Goal: Obtain resource: Download file/media

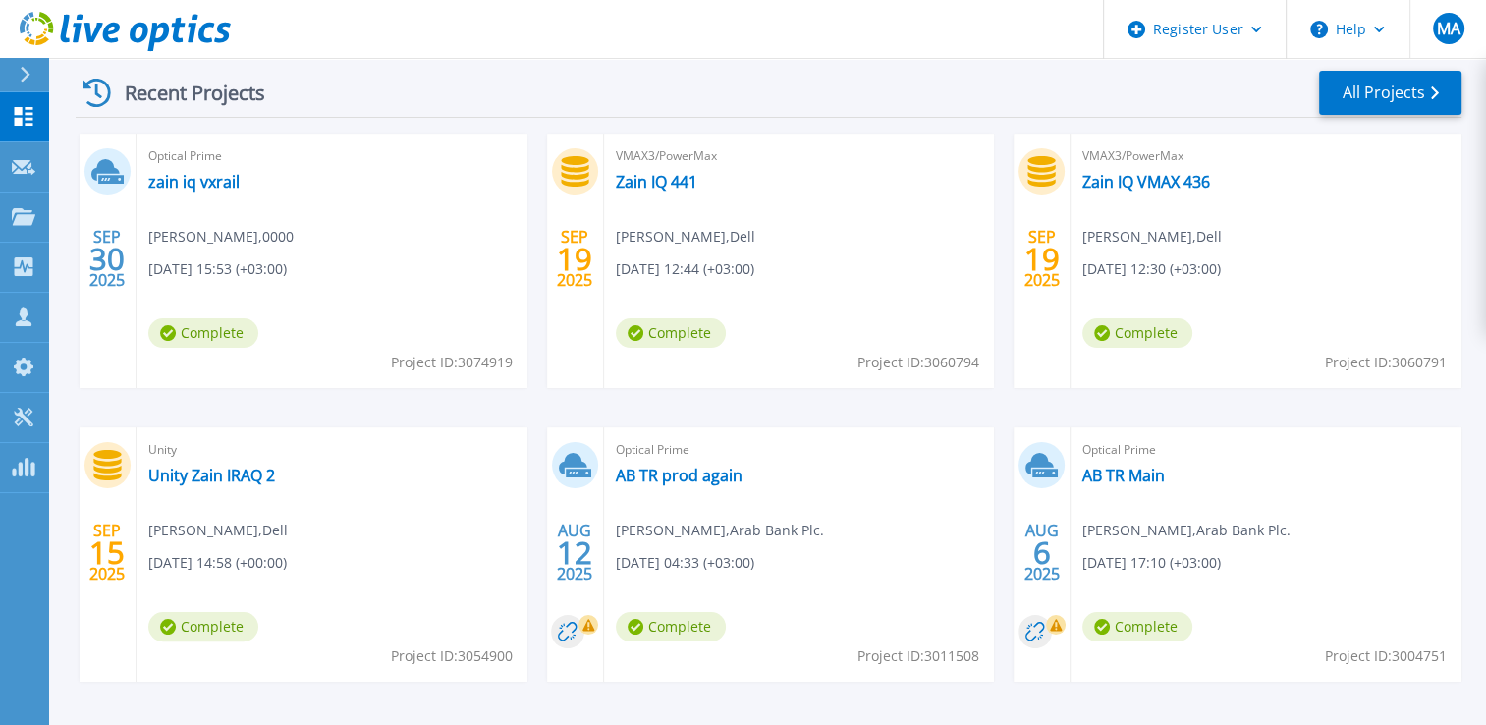
scroll to position [295, 0]
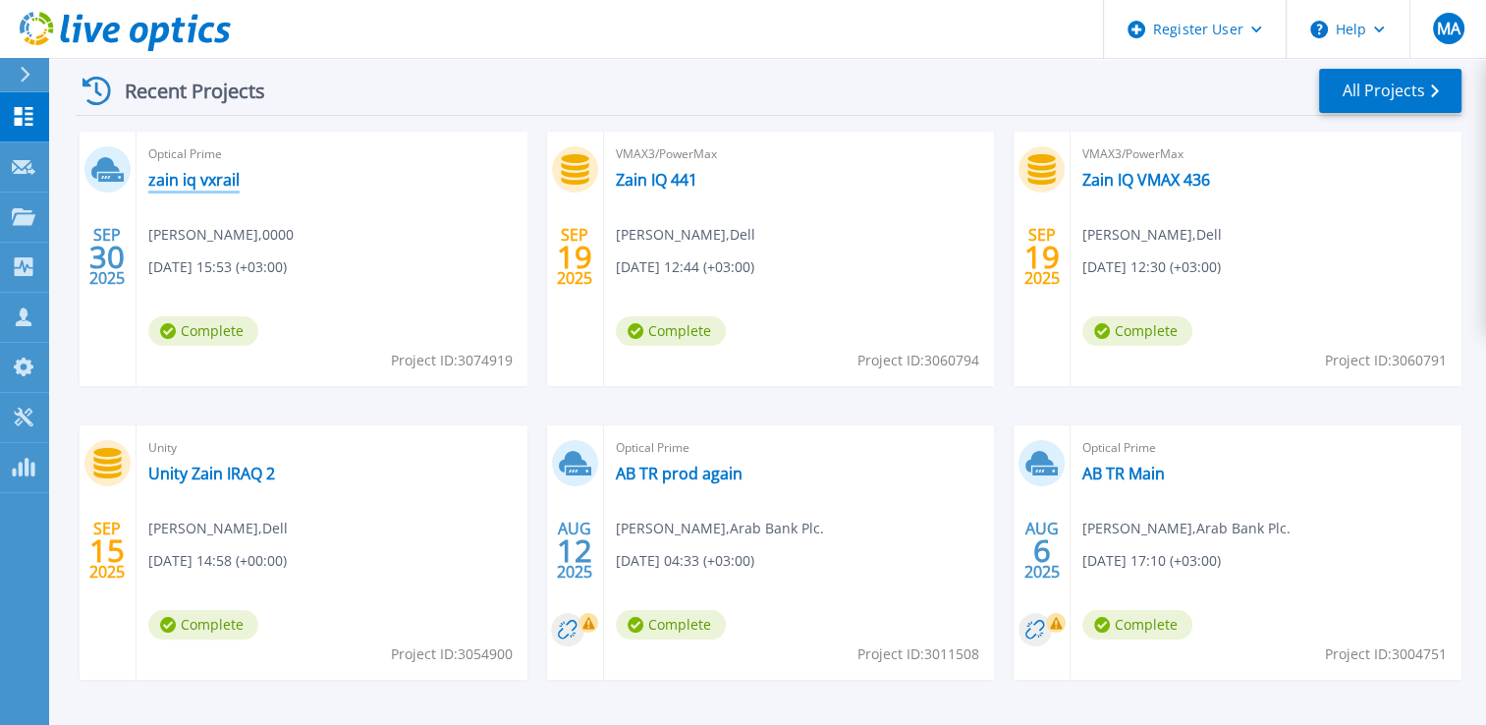
click at [170, 183] on link "zain iq vxrail" at bounding box center [193, 180] width 91 height 20
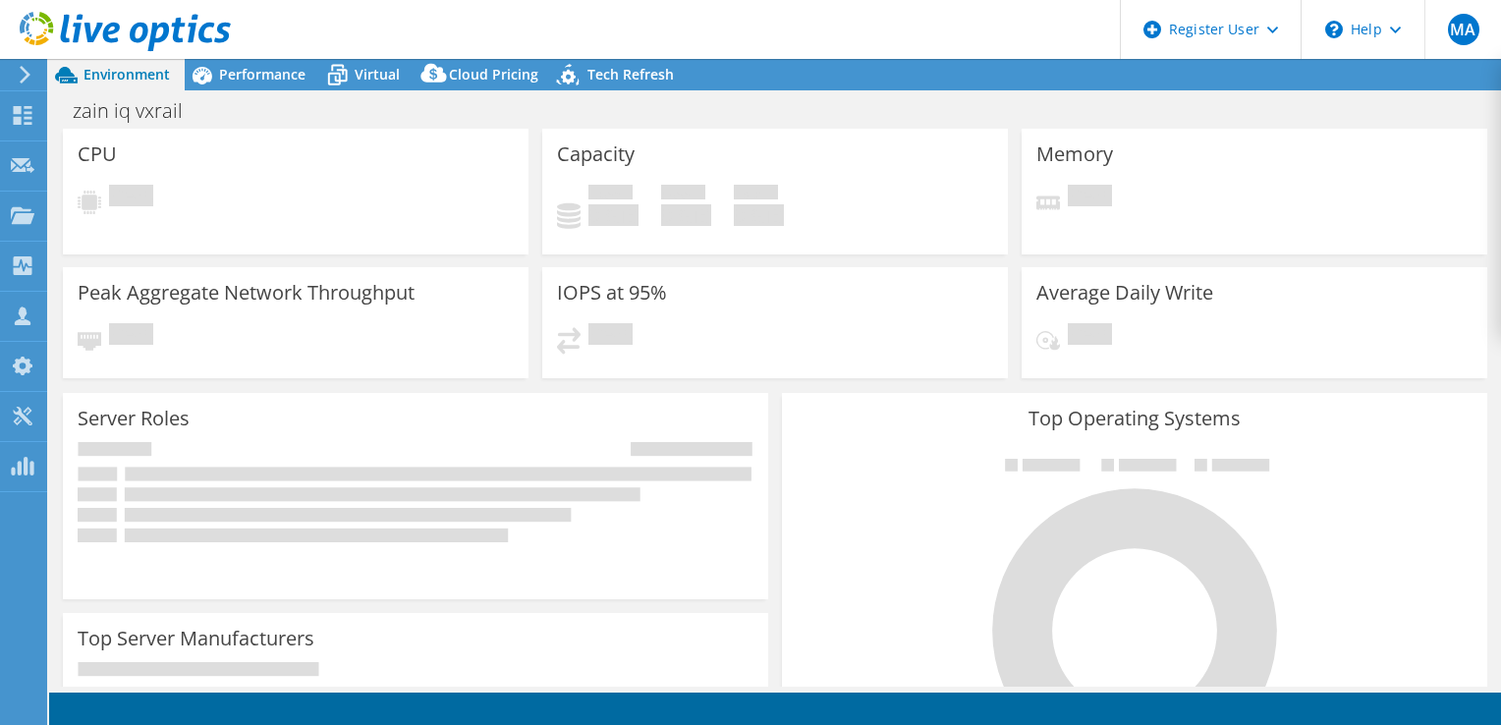
select select "USD"
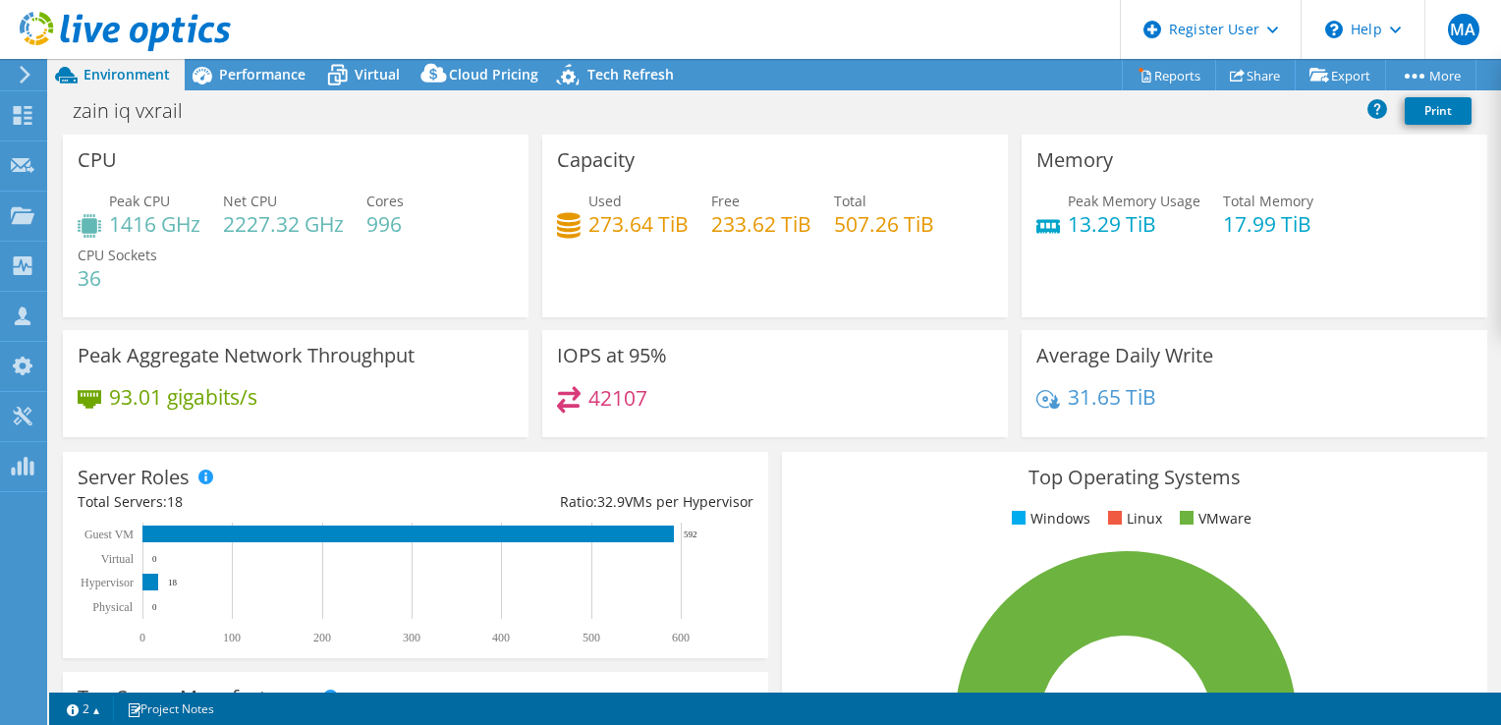
click at [762, 227] on h4 "233.62 TiB" at bounding box center [761, 224] width 100 height 22
click at [762, 226] on h4 "233.62 TiB" at bounding box center [761, 224] width 100 height 22
click at [764, 226] on h4 "233.62 TiB" at bounding box center [761, 224] width 100 height 22
click at [570, 221] on icon at bounding box center [569, 225] width 24 height 28
click at [222, 80] on span "Performance" at bounding box center [262, 74] width 86 height 19
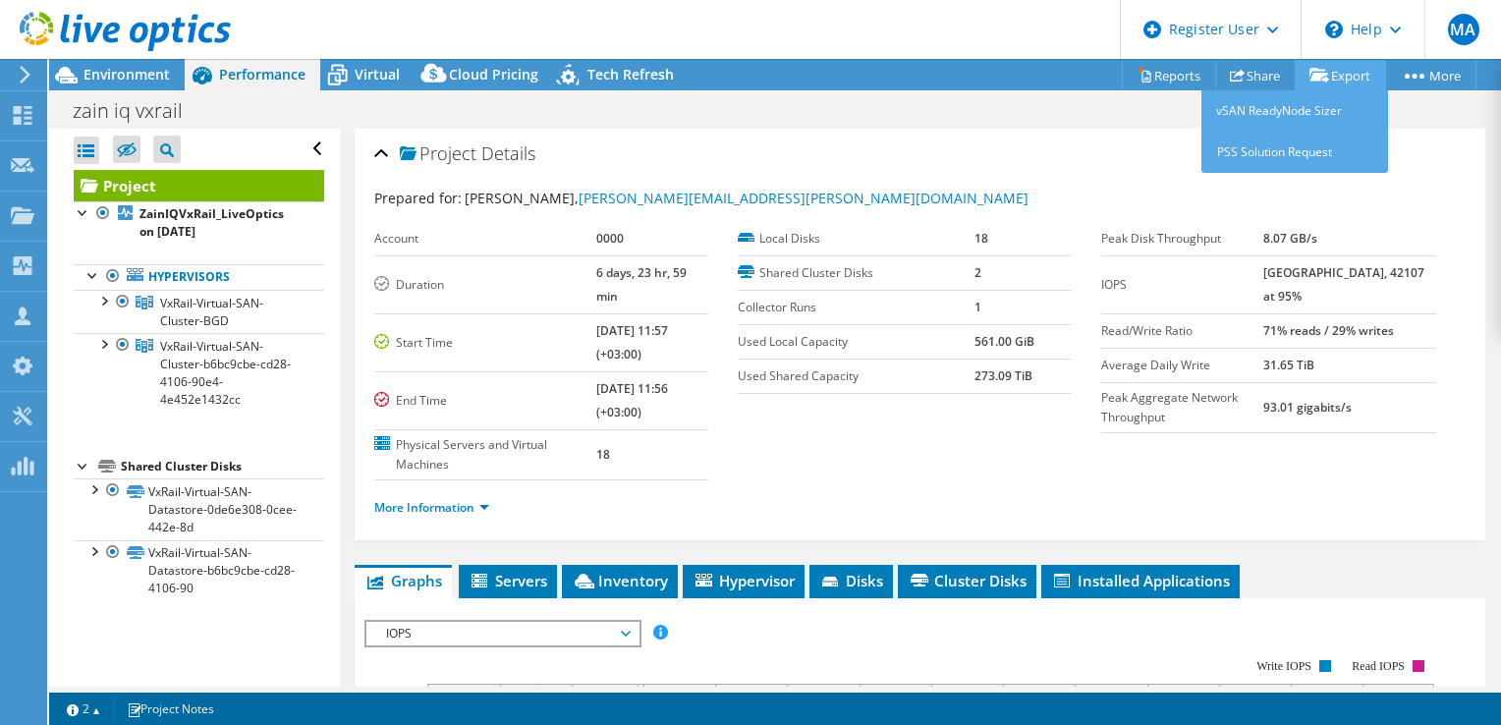
click at [1329, 76] on link "Export" at bounding box center [1340, 75] width 91 height 30
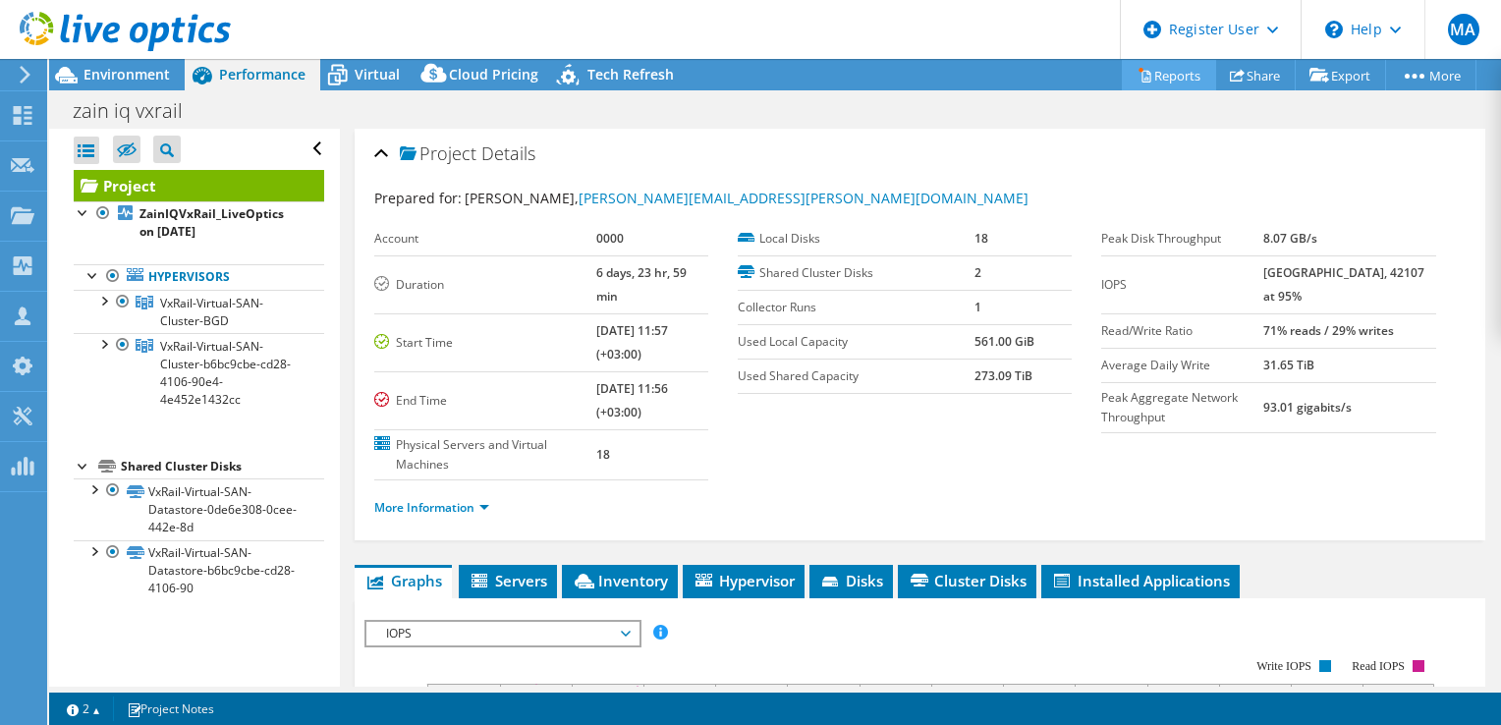
click at [1177, 83] on link "Reports" at bounding box center [1169, 75] width 94 height 30
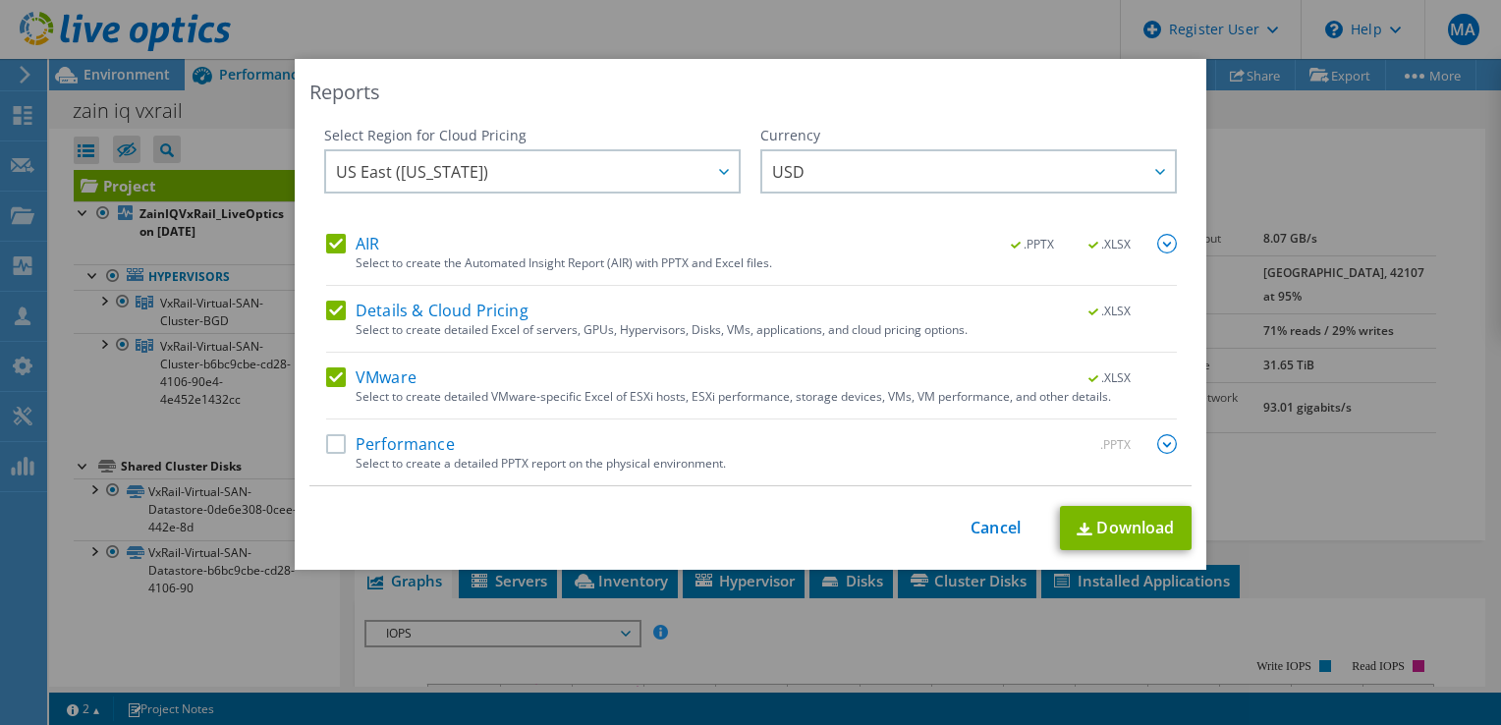
click at [350, 250] on label "AIR" at bounding box center [352, 244] width 53 height 20
click at [0, 0] on input "AIR" at bounding box center [0, 0] width 0 height 0
click at [326, 308] on label "Details & Cloud Pricing" at bounding box center [427, 311] width 202 height 20
click at [0, 0] on input "Details & Cloud Pricing" at bounding box center [0, 0] width 0 height 0
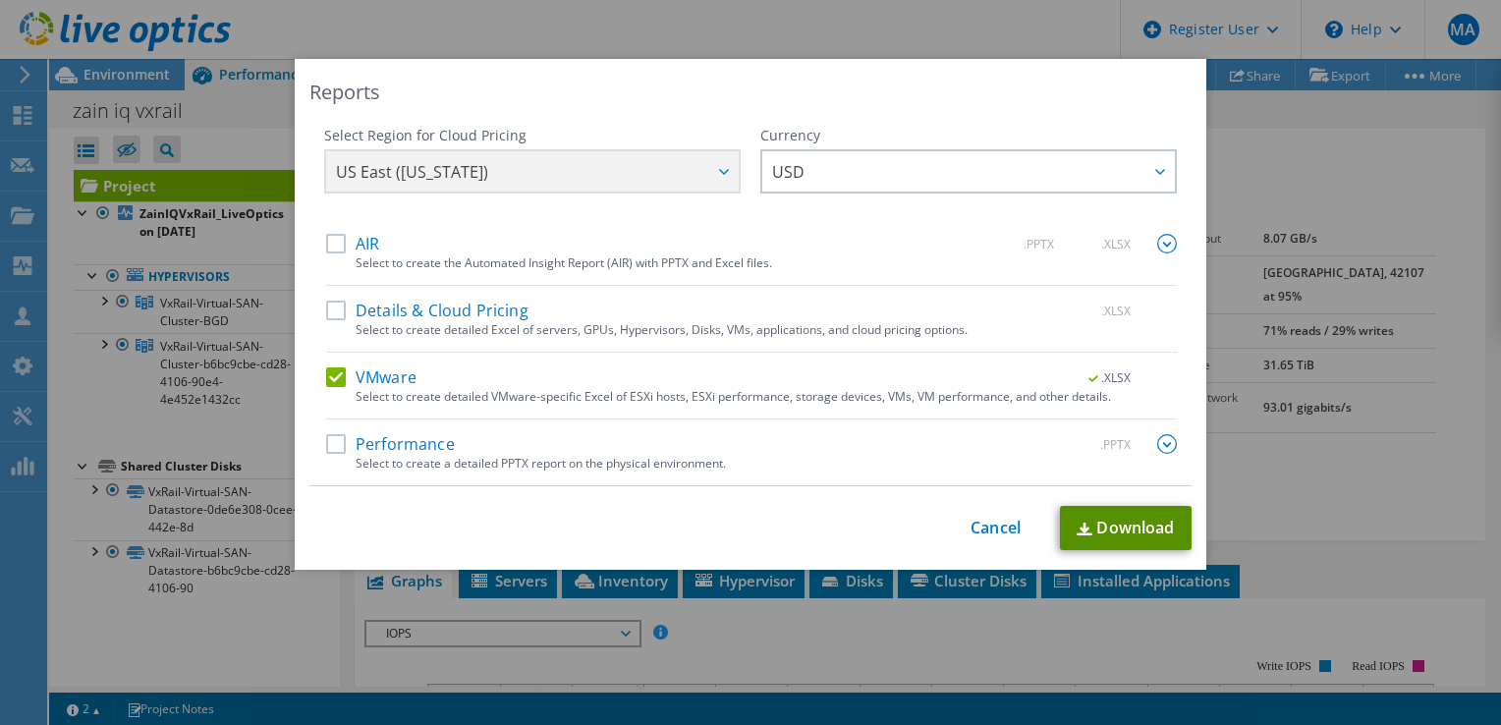
click at [1103, 524] on link "Download" at bounding box center [1126, 528] width 132 height 44
click at [1337, 375] on div "Reports Select Region for Cloud Pricing Asia Pacific ([GEOGRAPHIC_DATA]) [GEOGR…" at bounding box center [750, 362] width 1501 height 607
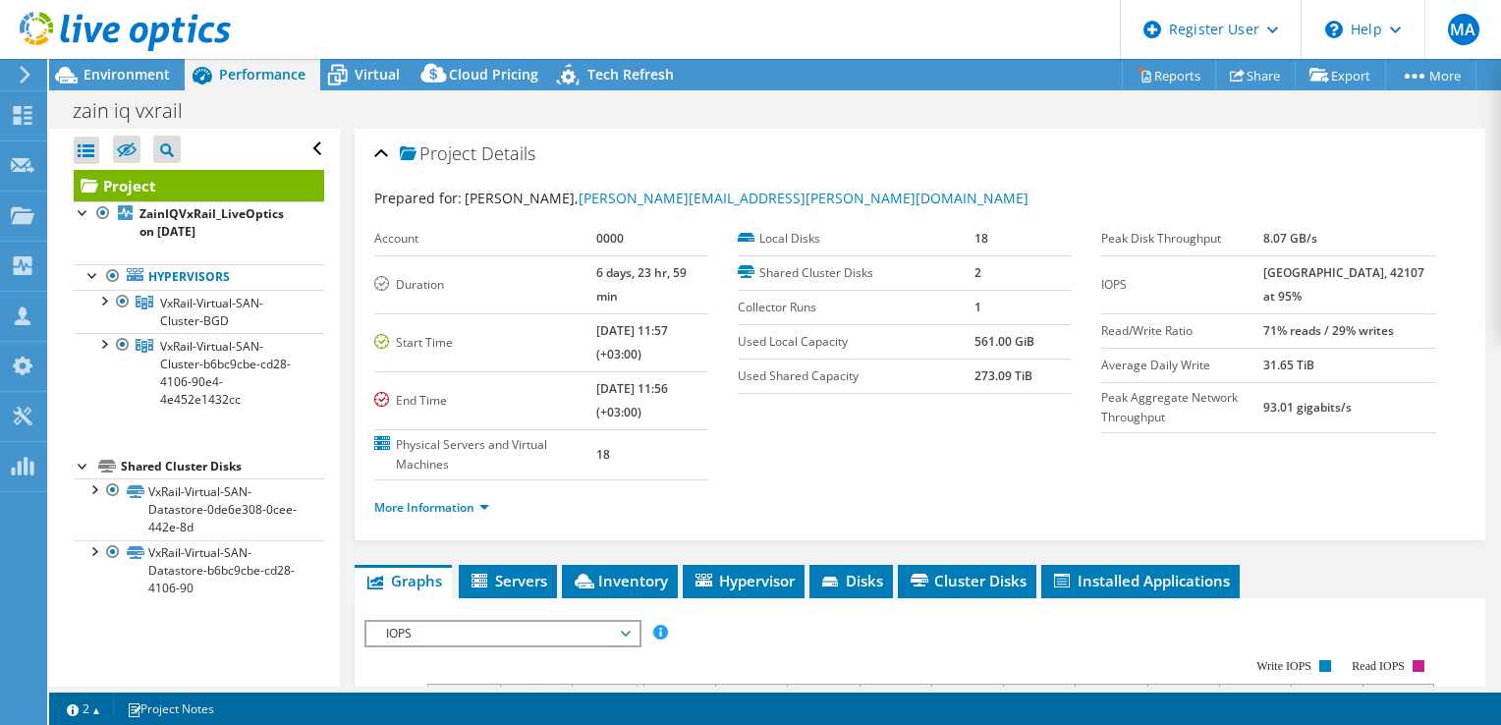
click at [124, 28] on icon at bounding box center [125, 32] width 211 height 40
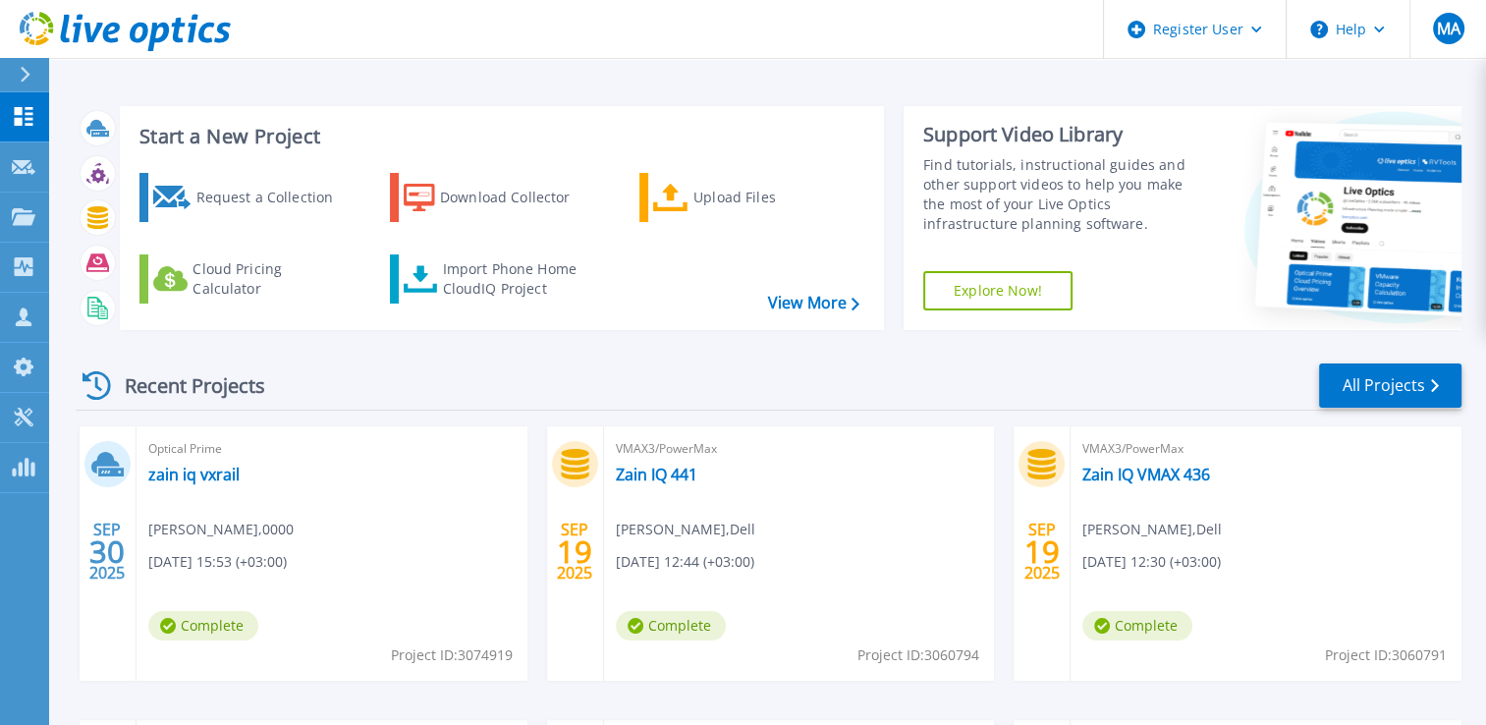
click at [483, 658] on span "Project ID: 3074919" at bounding box center [452, 655] width 122 height 22
click at [487, 657] on span "Project ID: 3074919" at bounding box center [452, 655] width 122 height 22
copy span "3074919"
click at [200, 474] on link "zain iq vxrail" at bounding box center [193, 475] width 91 height 20
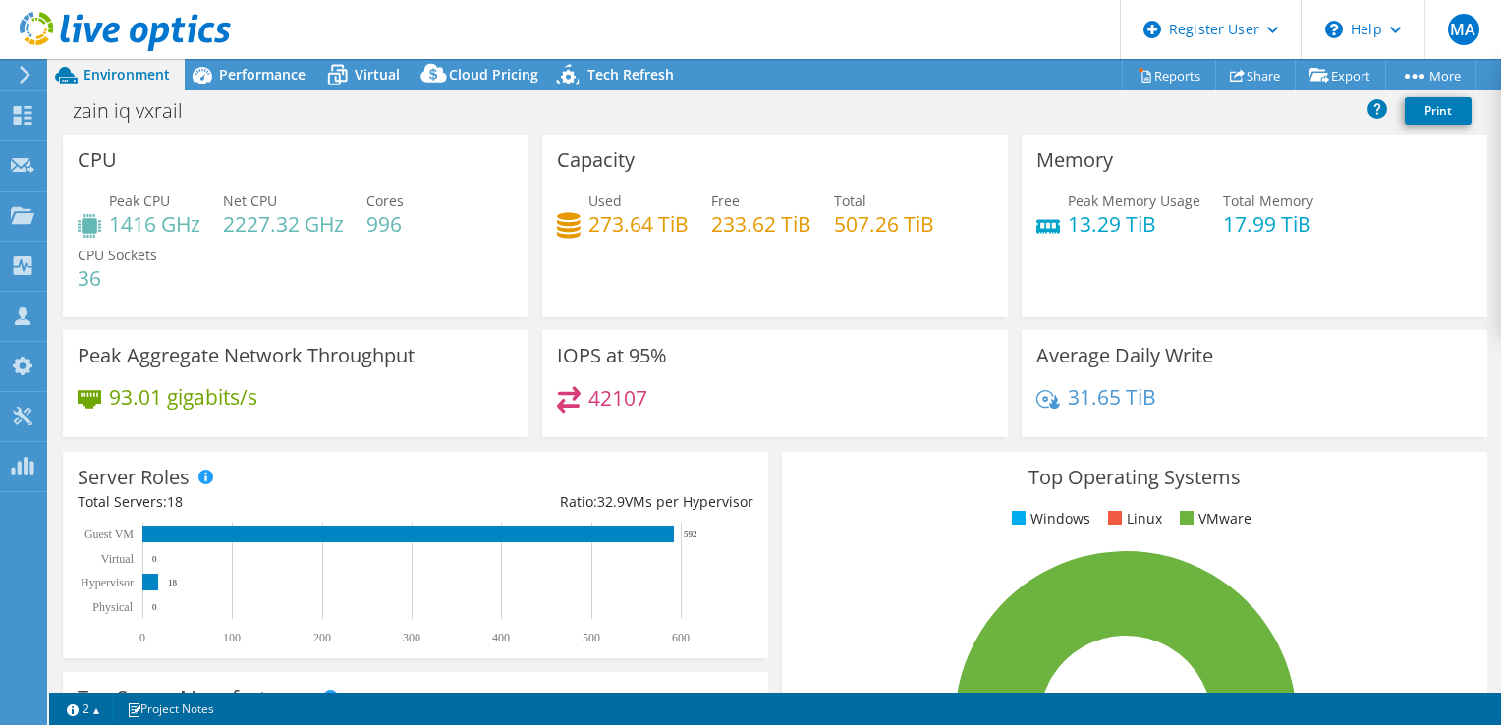
click at [730, 227] on h4 "233.62 TiB" at bounding box center [761, 224] width 100 height 22
click at [597, 221] on h4 "273.64 TiB" at bounding box center [638, 224] width 100 height 22
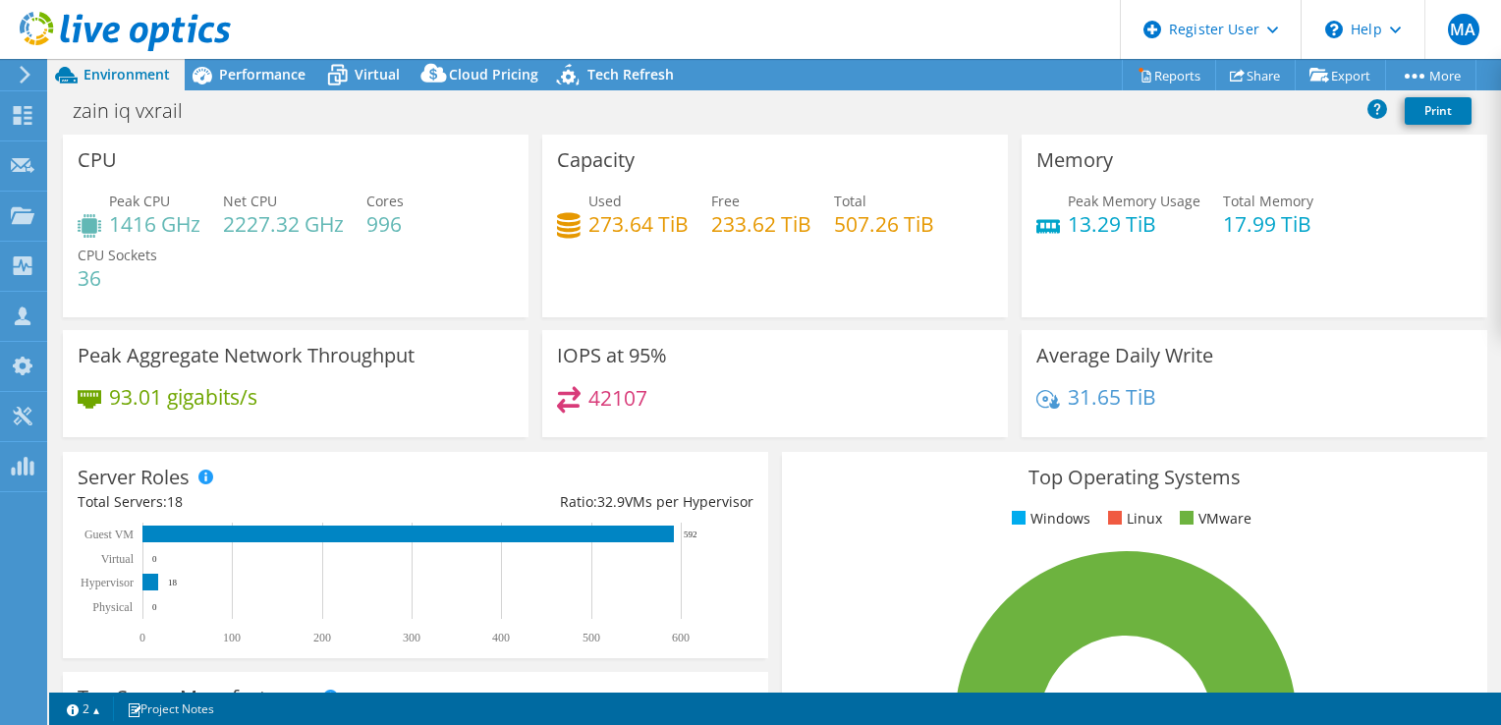
click at [739, 225] on h4 "233.62 TiB" at bounding box center [761, 224] width 100 height 22
click at [557, 149] on h3 "Capacity" at bounding box center [596, 160] width 78 height 22
